Goal: Task Accomplishment & Management: Manage account settings

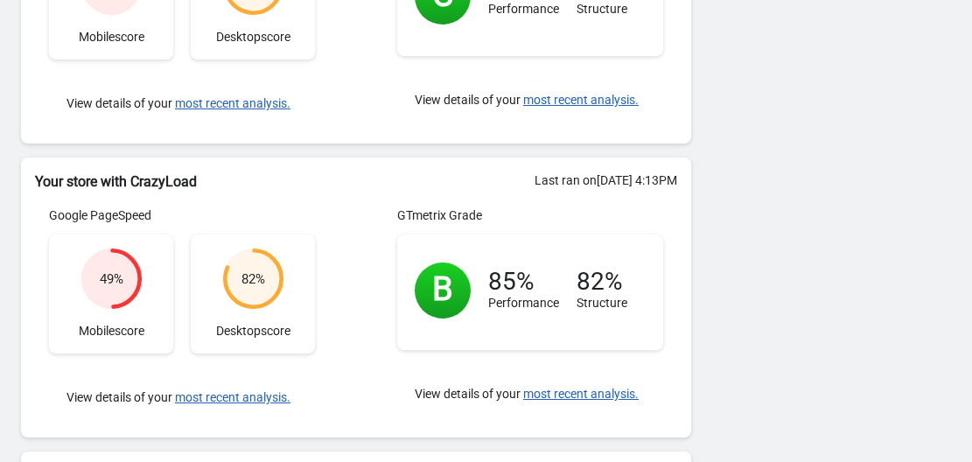
scroll to position [473, 0]
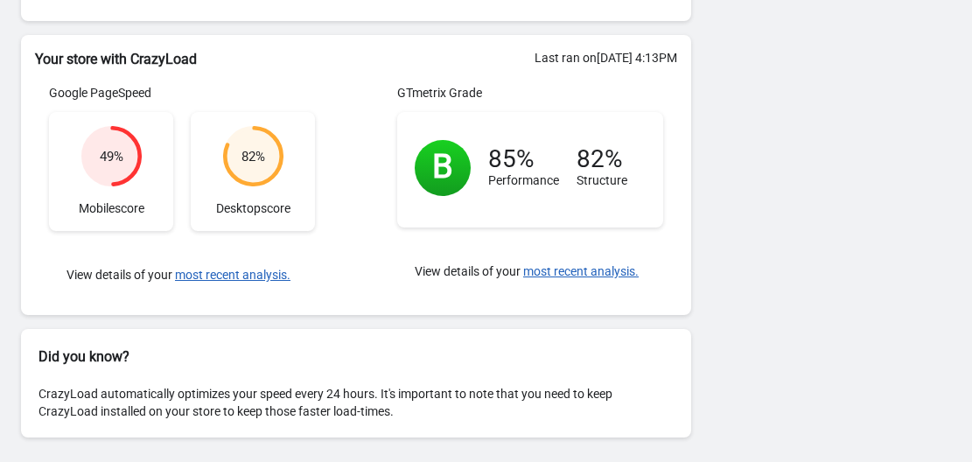
click at [221, 265] on div "View details of your most recent analysis." at bounding box center [182, 275] width 266 height 53
click at [221, 271] on button "most recent analysis." at bounding box center [233, 275] width 116 height 14
click at [231, 277] on button "most recent analysis." at bounding box center [233, 275] width 116 height 14
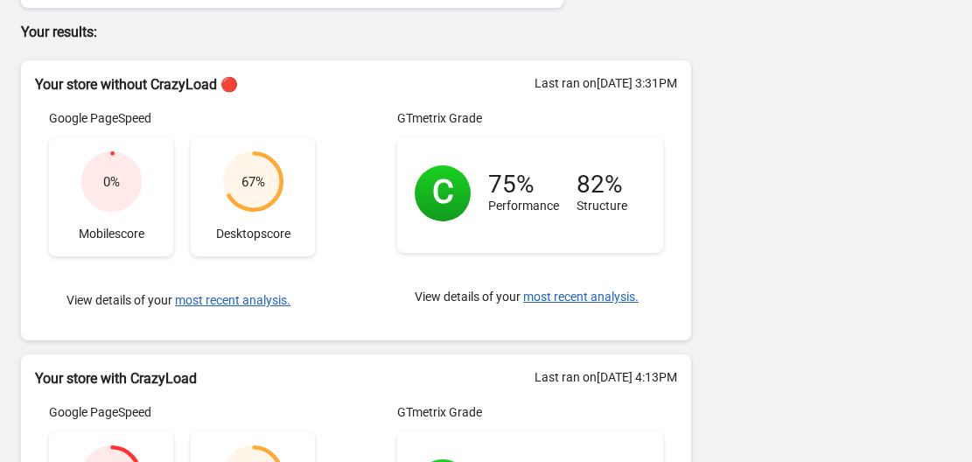
scroll to position [123, 0]
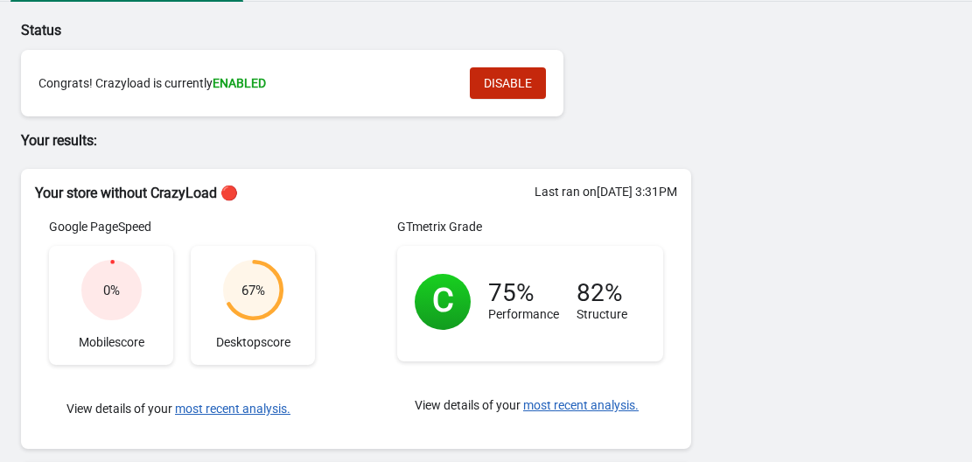
scroll to position [35, 0]
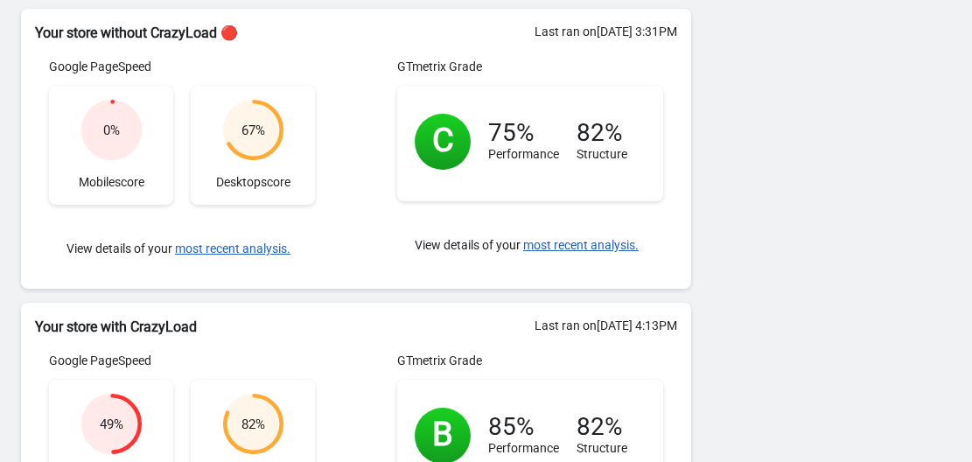
scroll to position [210, 0]
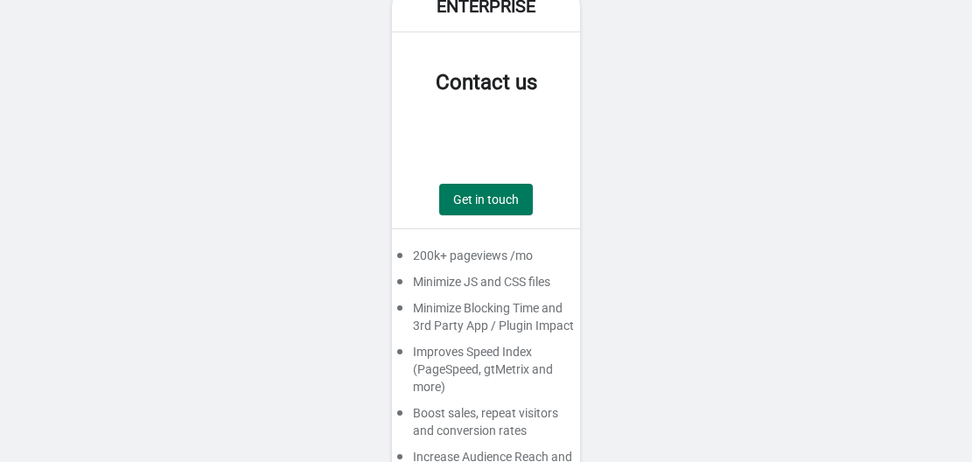
scroll to position [1203, 0]
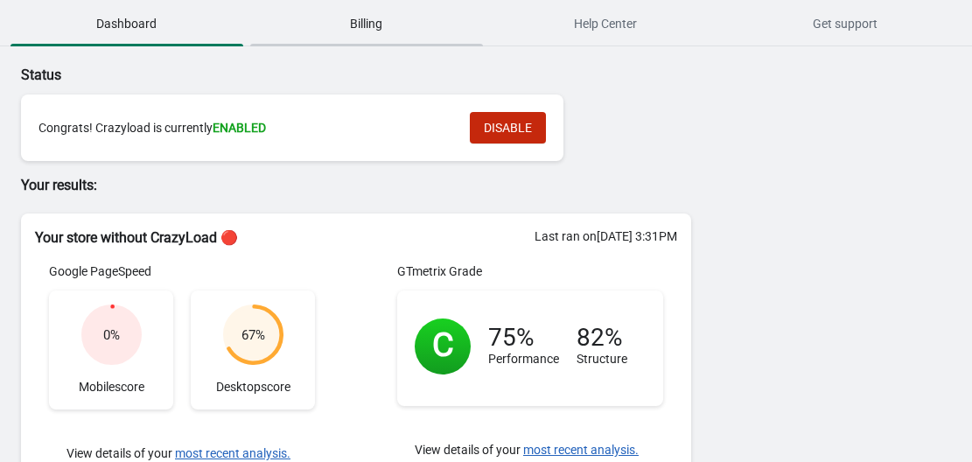
click at [378, 33] on span "Billing" at bounding box center [366, 24] width 233 height 32
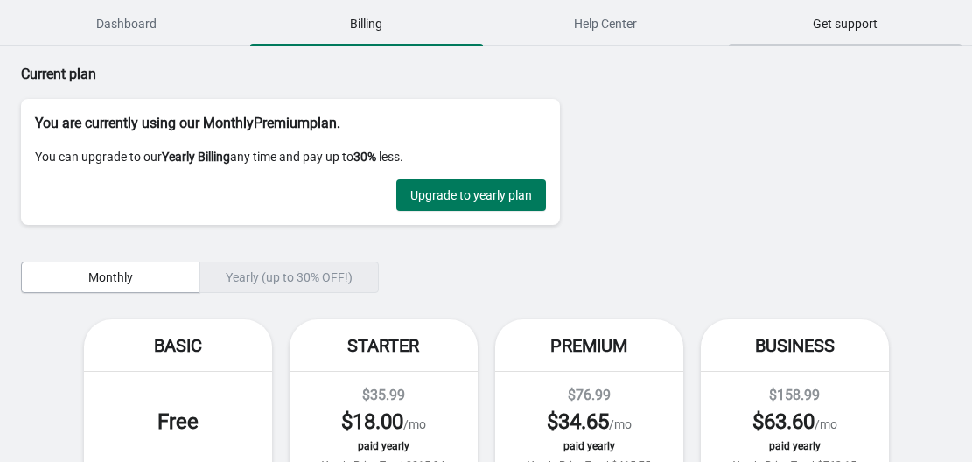
click at [853, 40] on button "Get support" at bounding box center [845, 24] width 240 height 46
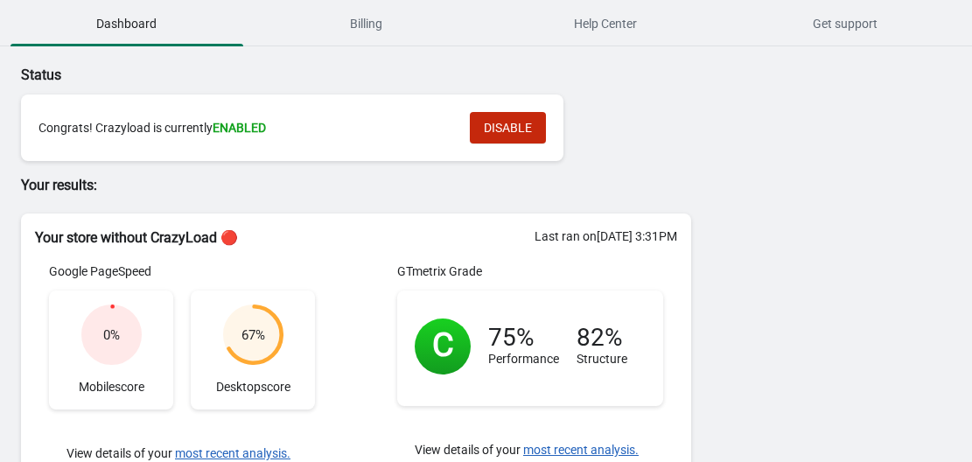
scroll to position [438, 0]
